Goal: Information Seeking & Learning: Find specific fact

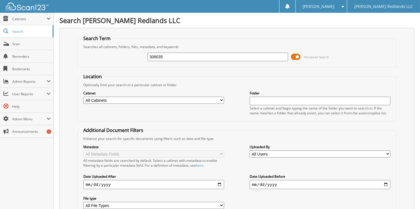
type input "308035"
click at [173, 57] on input "308035" at bounding box center [218, 57] width 141 height 9
type input "3"
type input "313752"
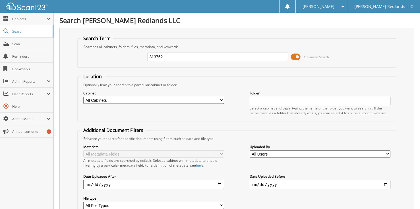
click at [202, 98] on select "All Cabinets CAR DEALS PARTS SERVICE RO Needs Filing" at bounding box center [153, 100] width 141 height 7
click at [264, 98] on input "text" at bounding box center [320, 101] width 141 height 9
type input "313752"
